Goal: Transaction & Acquisition: Subscribe to service/newsletter

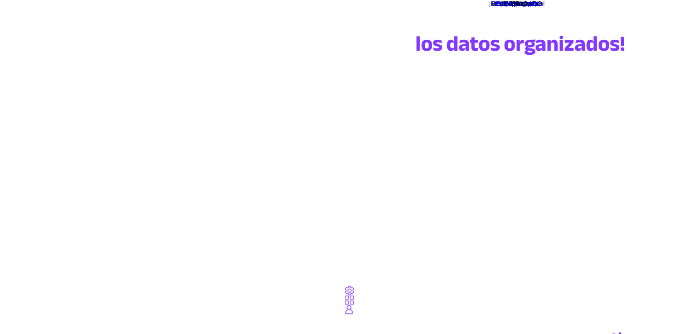
click at [489, 7] on font "¡Empieza, es gratis!" at bounding box center [517, 3] width 56 height 7
